Goal: Find specific page/section: Find specific page/section

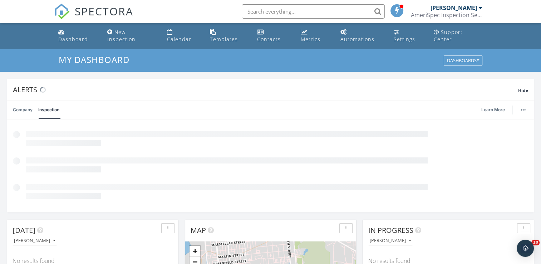
click at [265, 12] on input "text" at bounding box center [313, 11] width 143 height 14
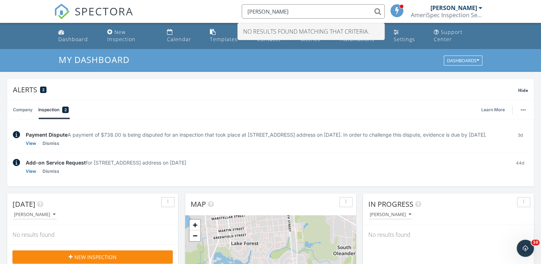
type input "nigel edge"
click at [294, 100] on div "Company Inspection 2 Learn More" at bounding box center [270, 109] width 515 height 19
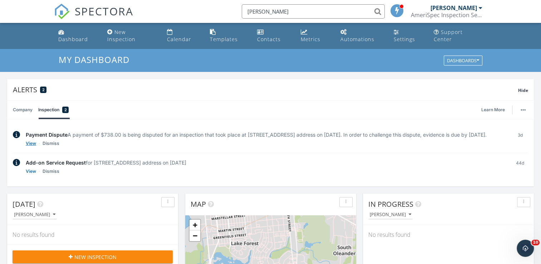
click at [27, 143] on link "View" at bounding box center [31, 143] width 10 height 7
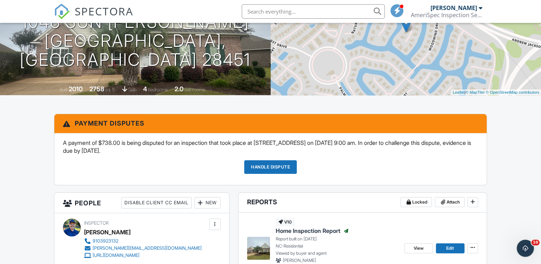
scroll to position [107, 0]
